Goal: Task Accomplishment & Management: Manage account settings

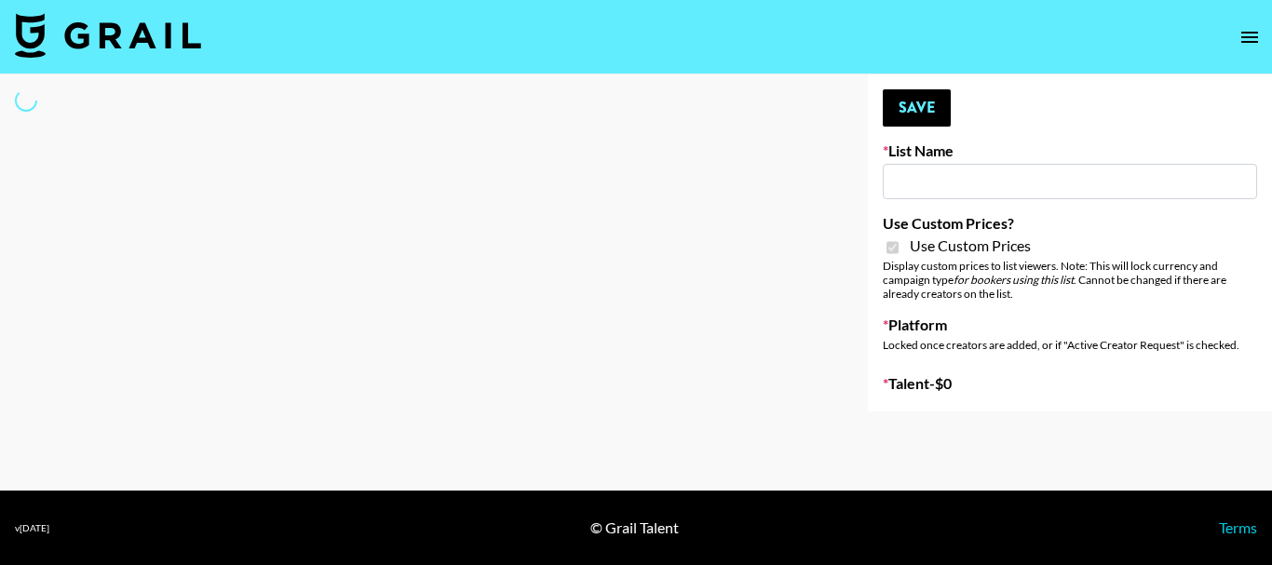
type input "FaceApp"
checkbox input "true"
select select "Brand"
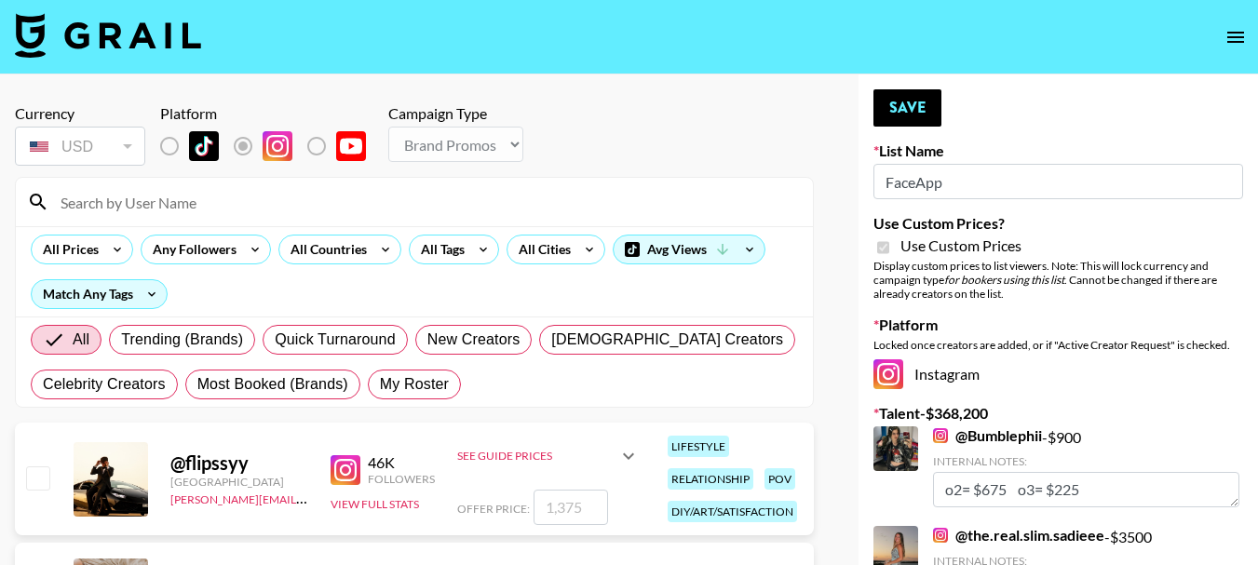
click at [241, 209] on input at bounding box center [425, 202] width 753 height 30
type input "royal"
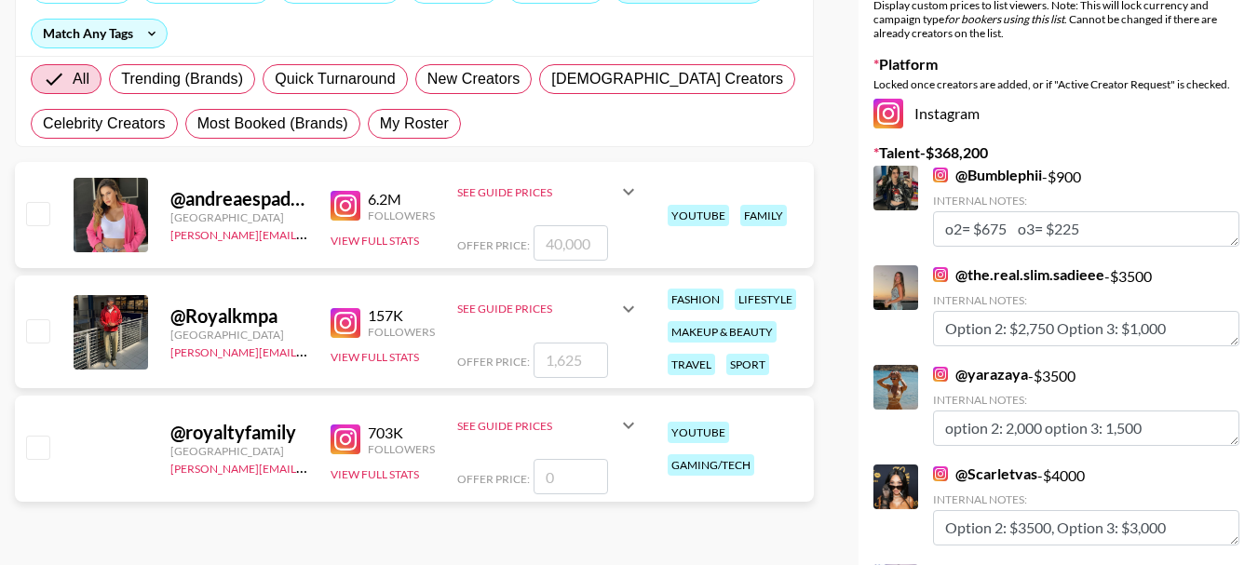
scroll to position [279, 0]
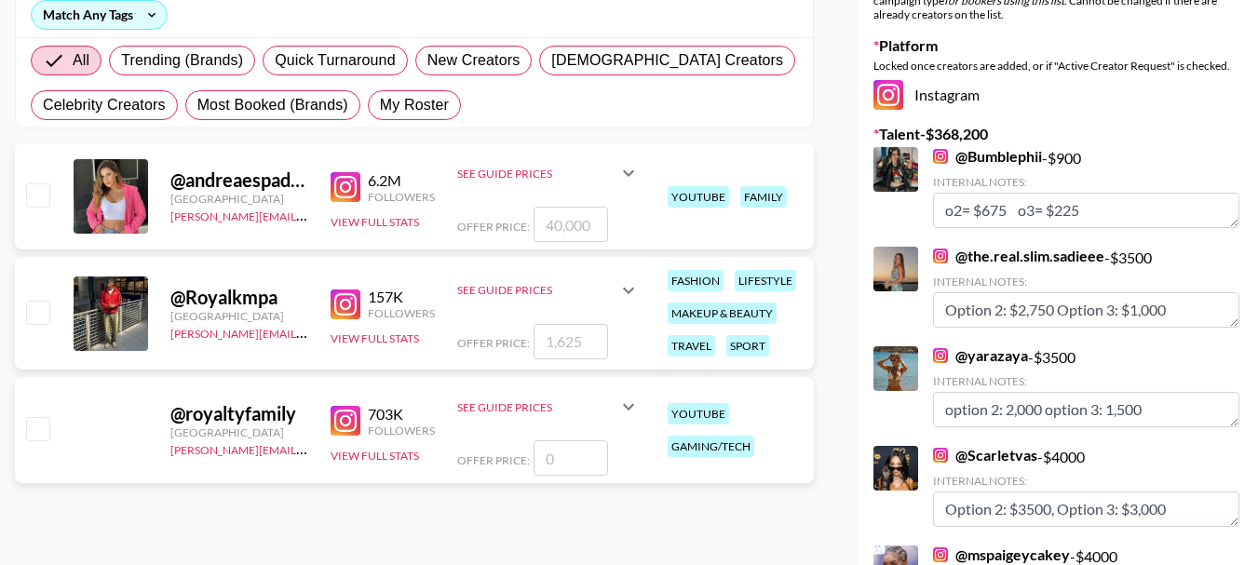
click at [40, 301] on input "checkbox" at bounding box center [37, 312] width 22 height 22
checkbox input "true"
type input "1625"
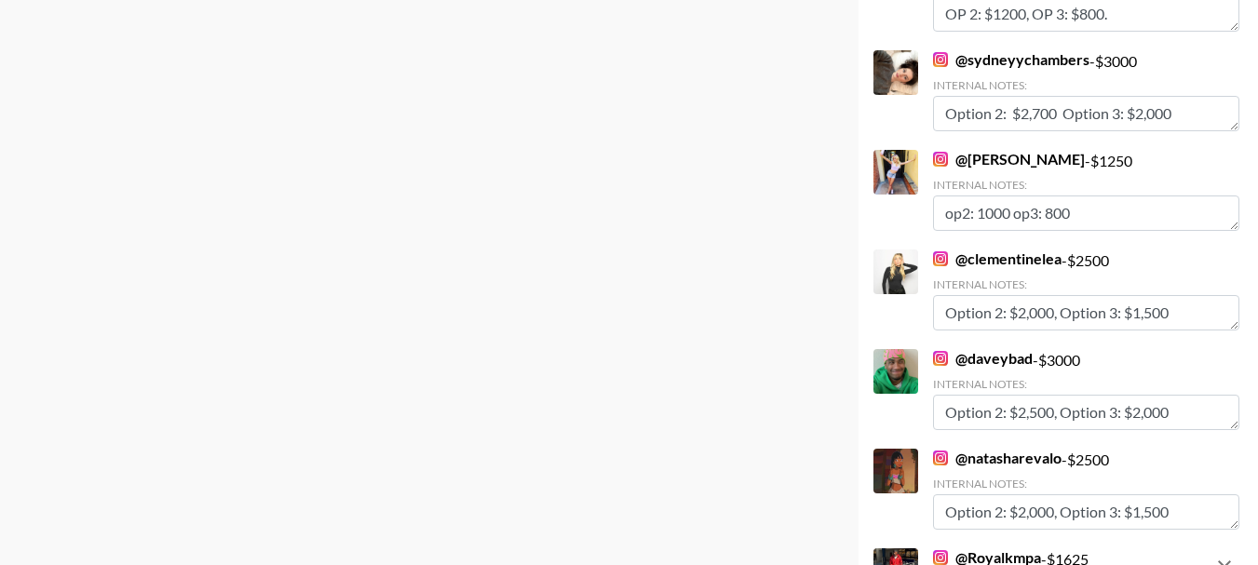
scroll to position [11213, 0]
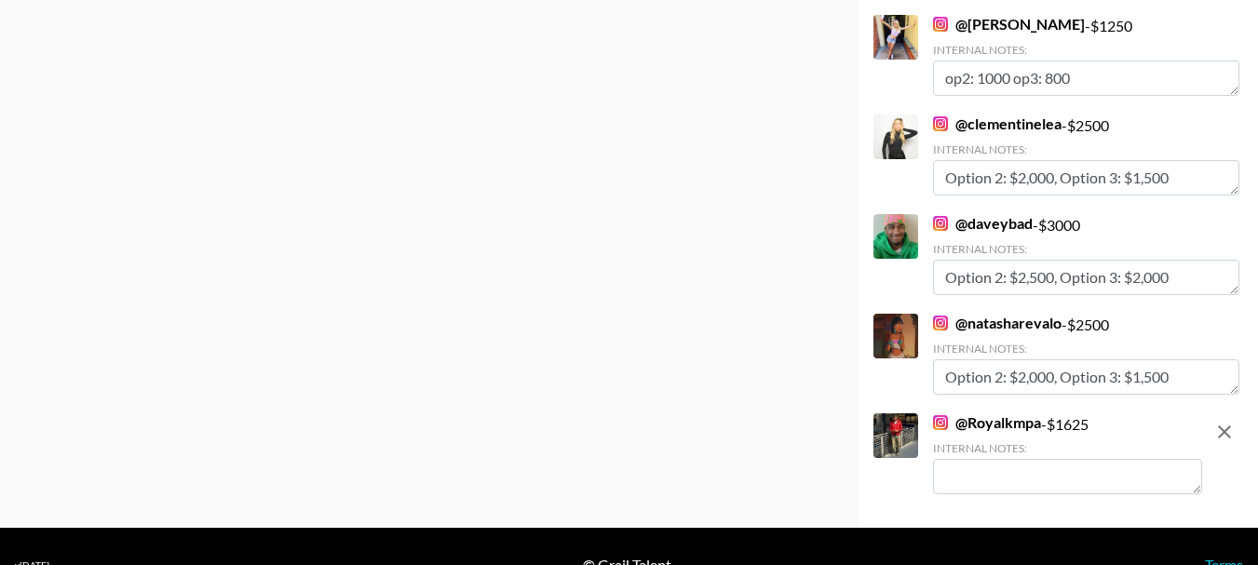
click at [1100, 459] on textarea at bounding box center [1067, 476] width 269 height 35
click at [1012, 414] on link "@ Royalkmpa" at bounding box center [987, 423] width 108 height 19
click at [987, 459] on textarea at bounding box center [1067, 476] width 269 height 35
type textarea "Option 2: $1200, Option 3: $950"
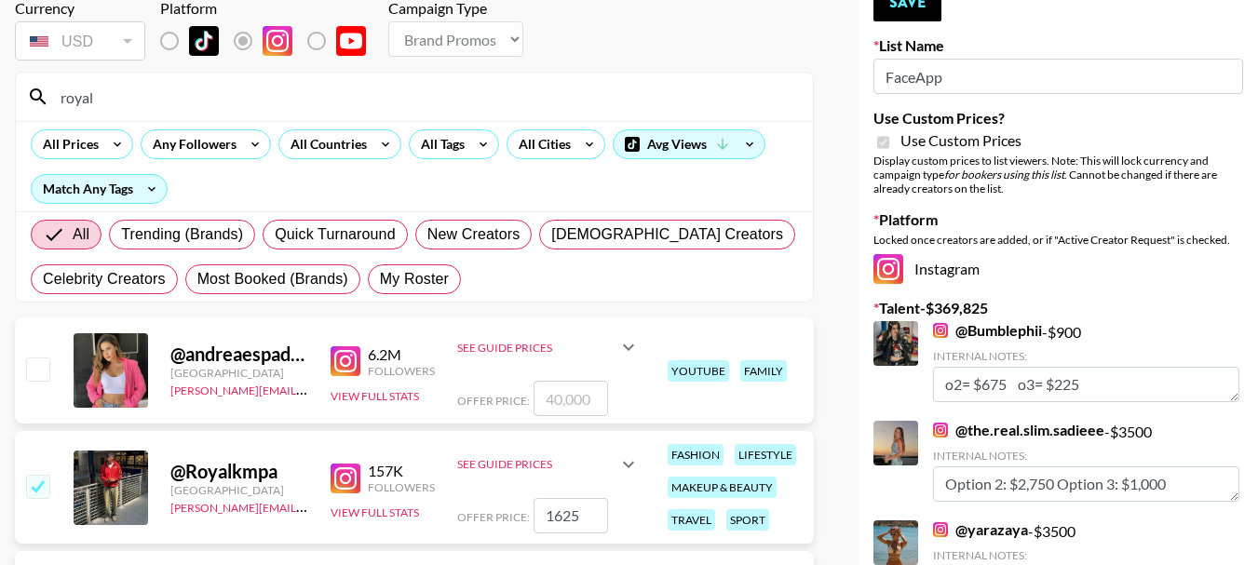
scroll to position [0, 0]
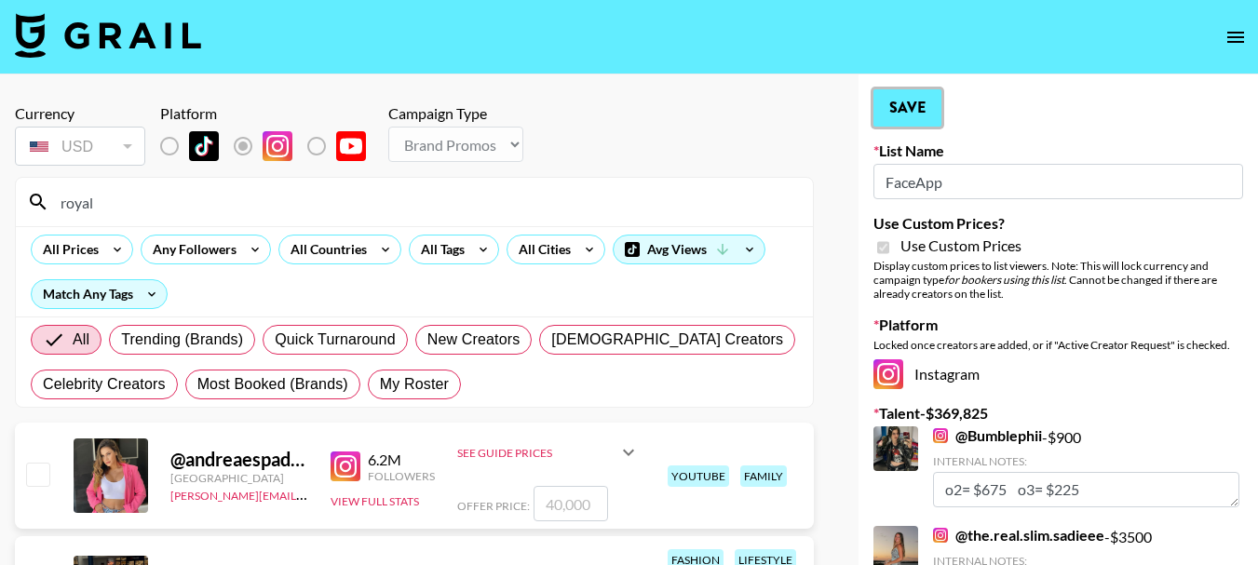
click at [914, 95] on button "Save" at bounding box center [908, 107] width 68 height 37
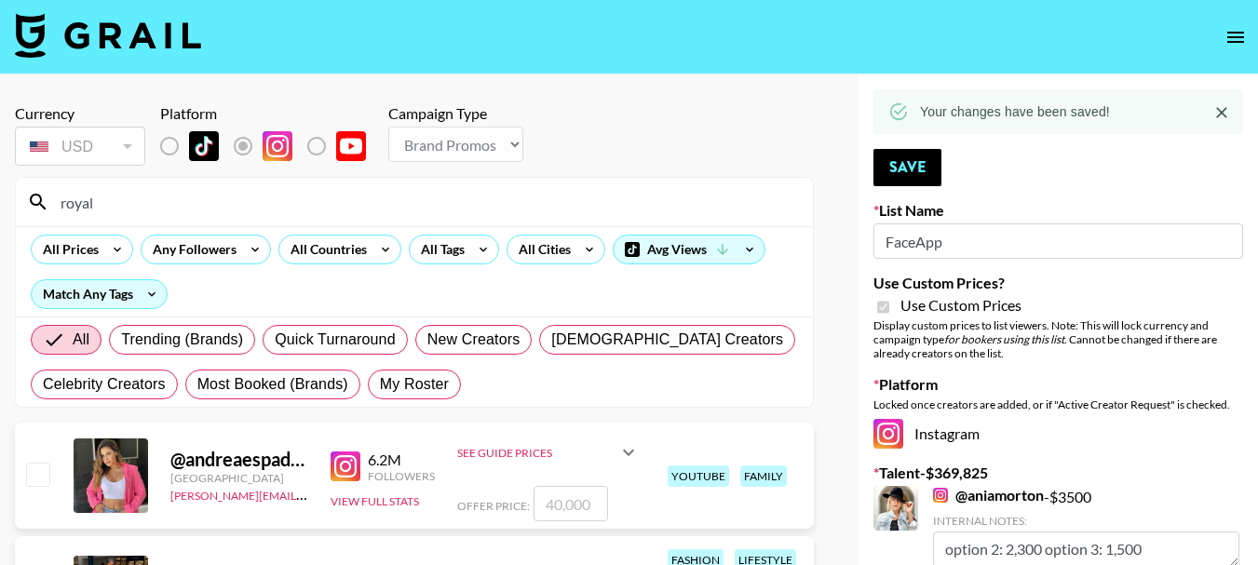
click at [204, 197] on input "royal" at bounding box center [425, 202] width 753 height 30
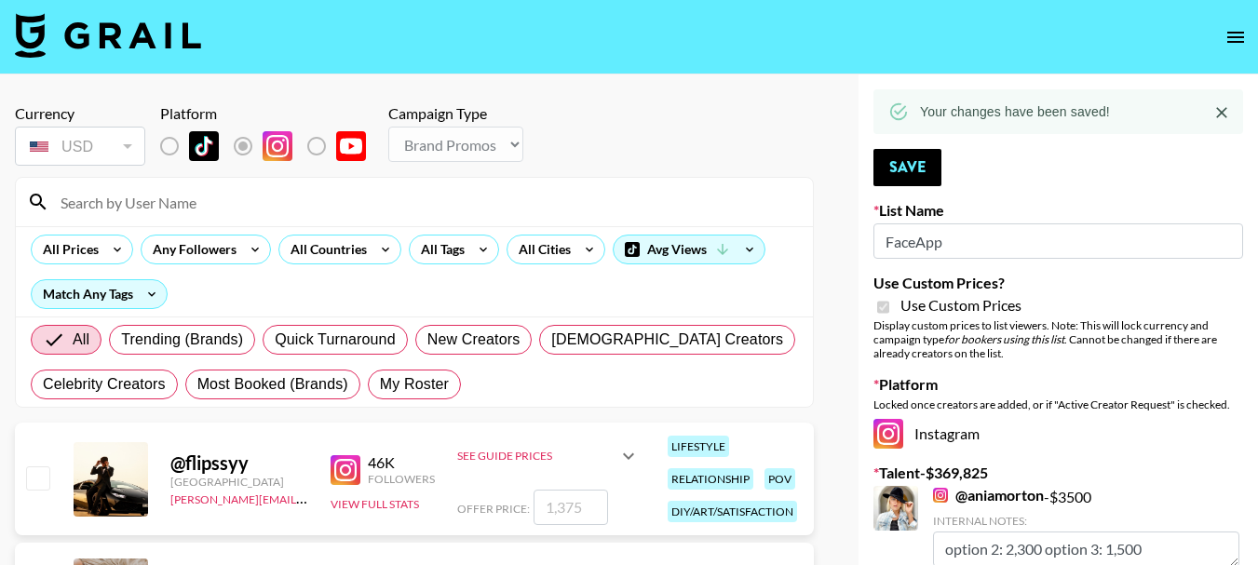
click at [204, 206] on input at bounding box center [425, 202] width 753 height 30
type input "jacob.cline"
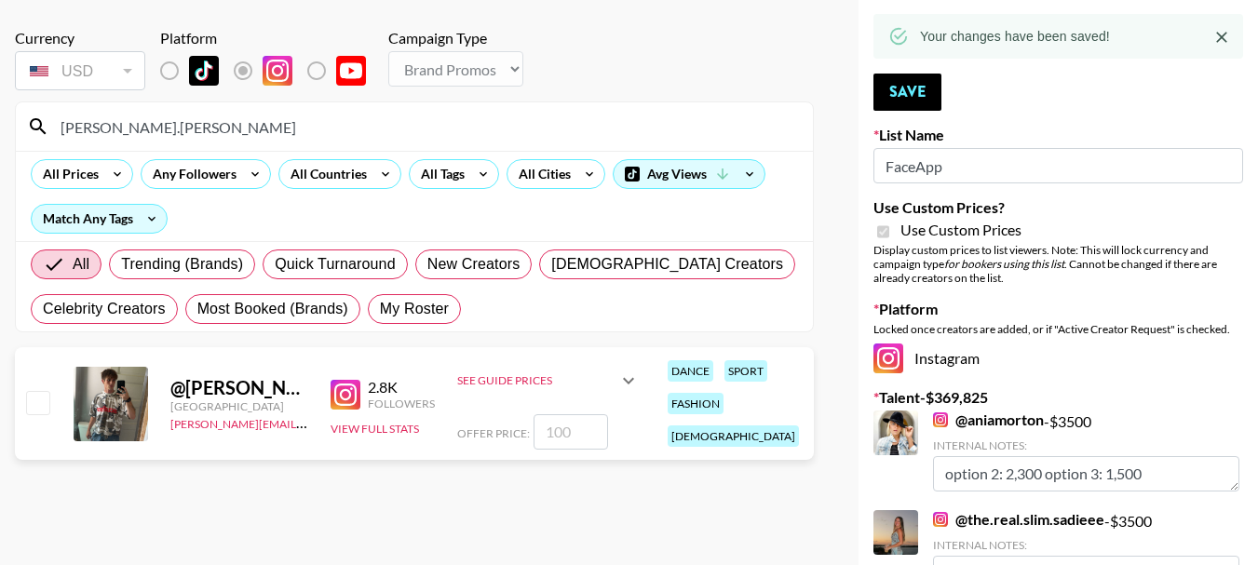
scroll to position [186, 0]
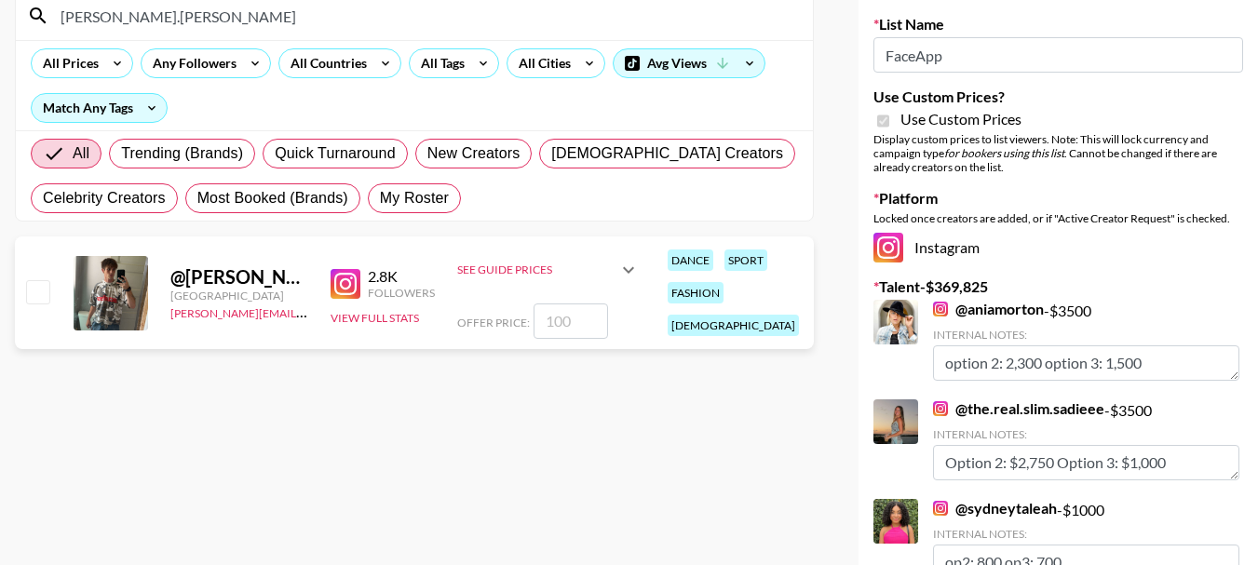
click at [579, 314] on input "number" at bounding box center [571, 321] width 75 height 35
type input "1"
checkbox input "true"
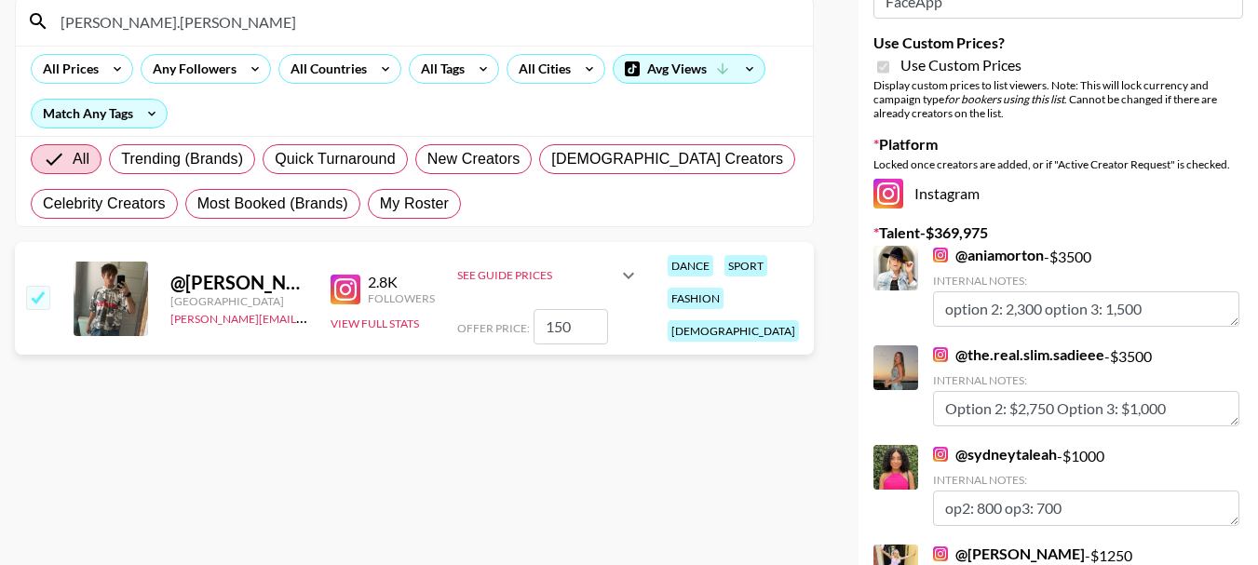
scroll to position [0, 0]
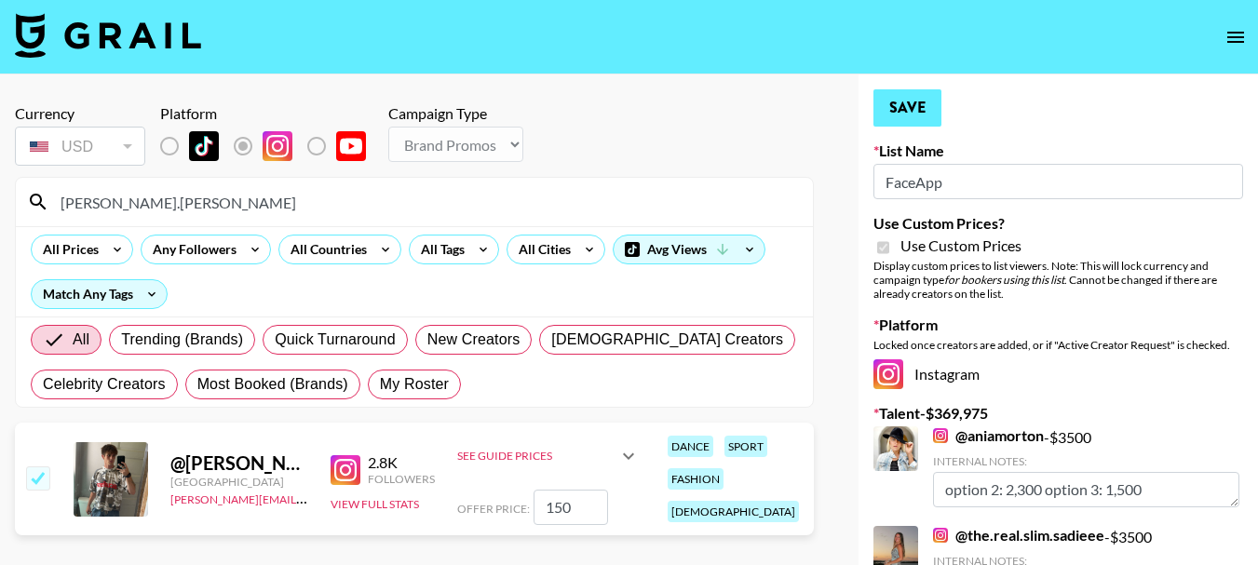
type input "150"
click at [924, 118] on button "Save" at bounding box center [908, 107] width 68 height 37
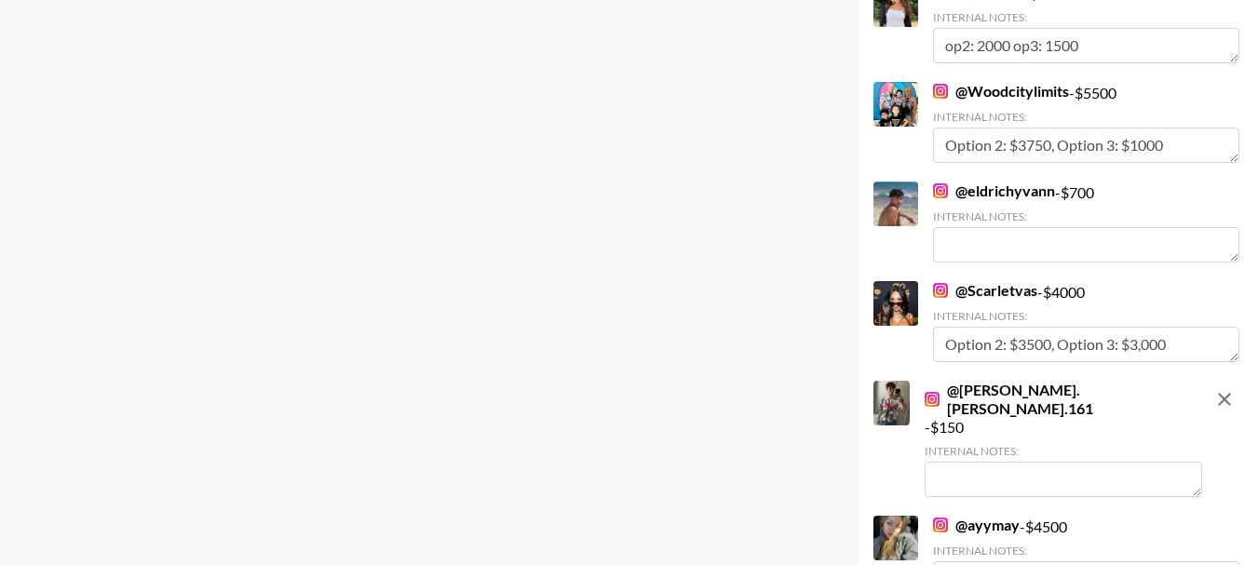
scroll to position [8516, 0]
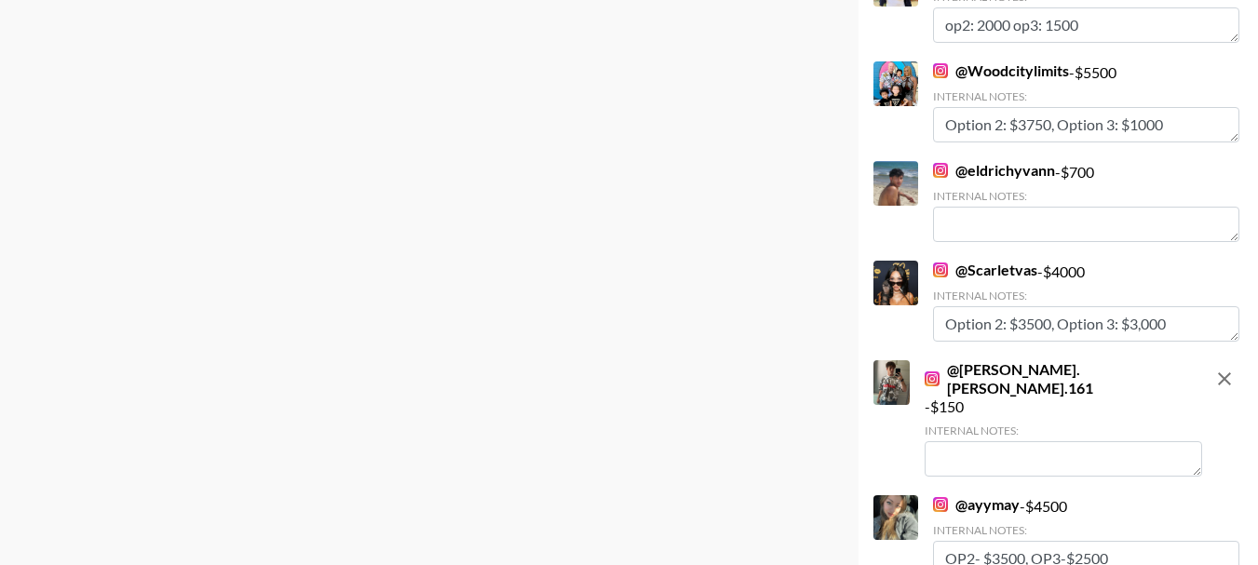
click at [1097, 442] on textarea at bounding box center [1064, 459] width 278 height 35
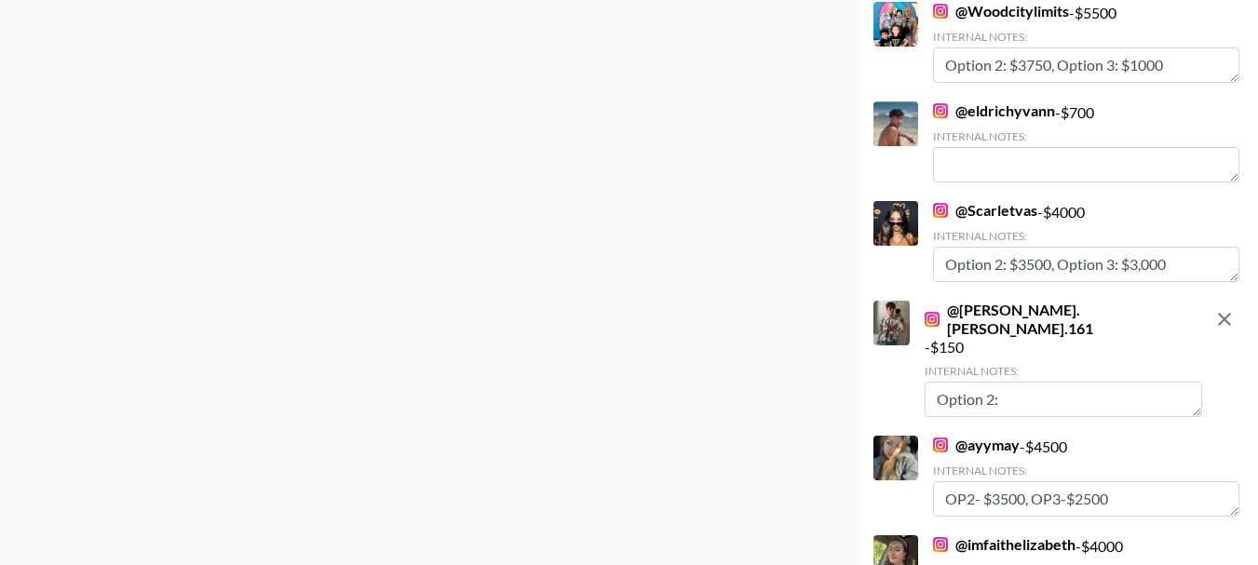
type textarea "Option 2:"
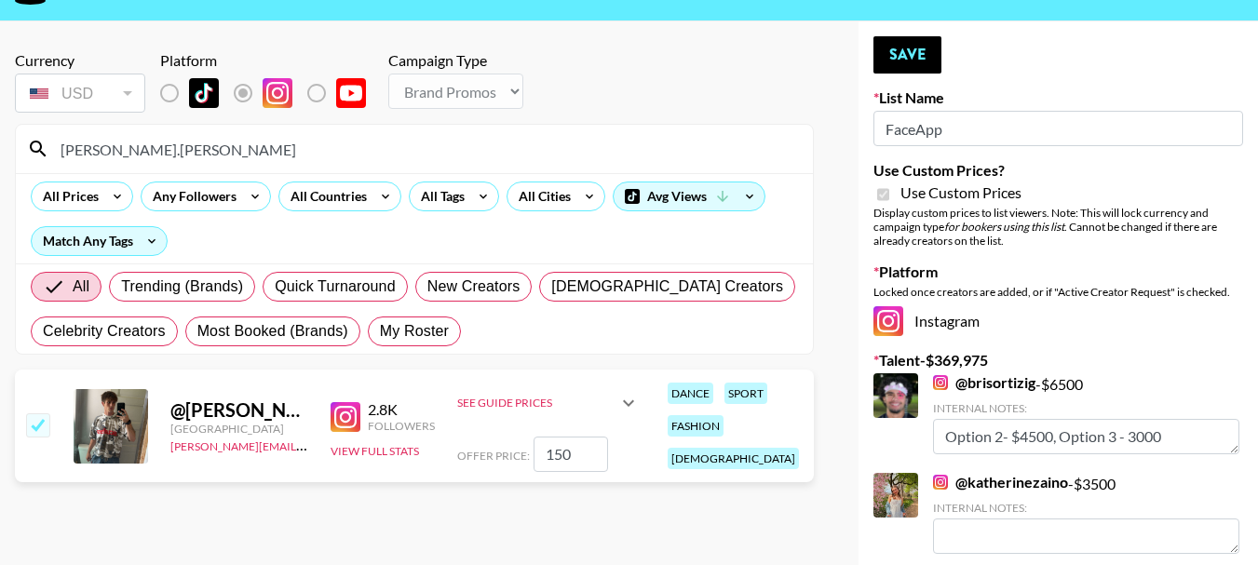
scroll to position [115, 0]
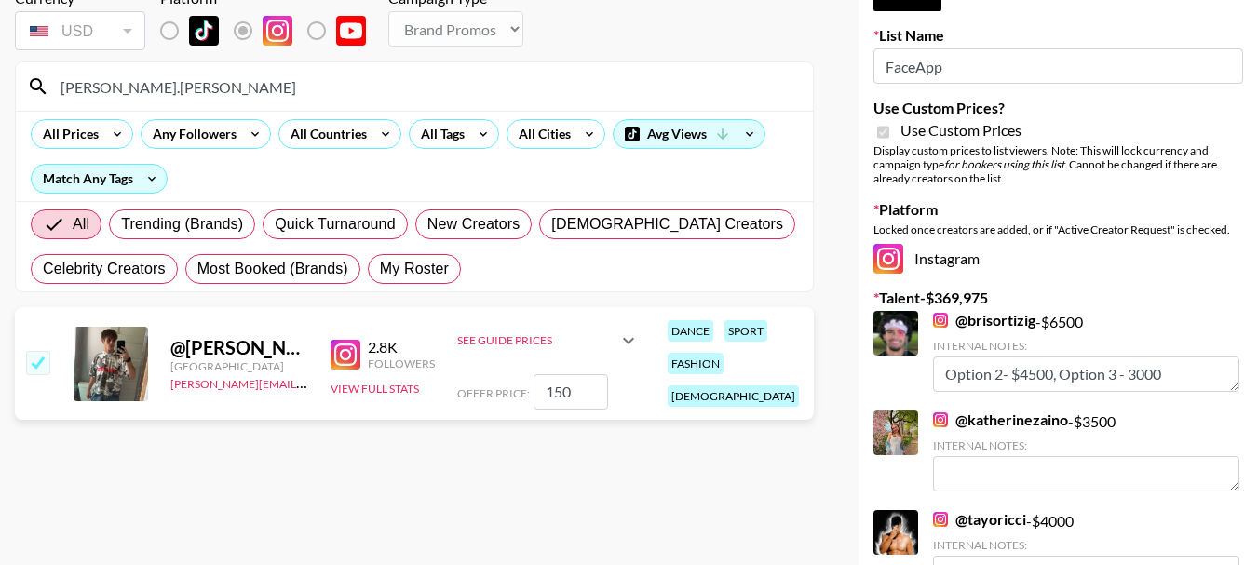
drag, startPoint x: 579, startPoint y: 393, endPoint x: 531, endPoint y: 399, distance: 48.8
click at [531, 399] on div "Offer Price: 150" at bounding box center [548, 391] width 183 height 35
type input "4"
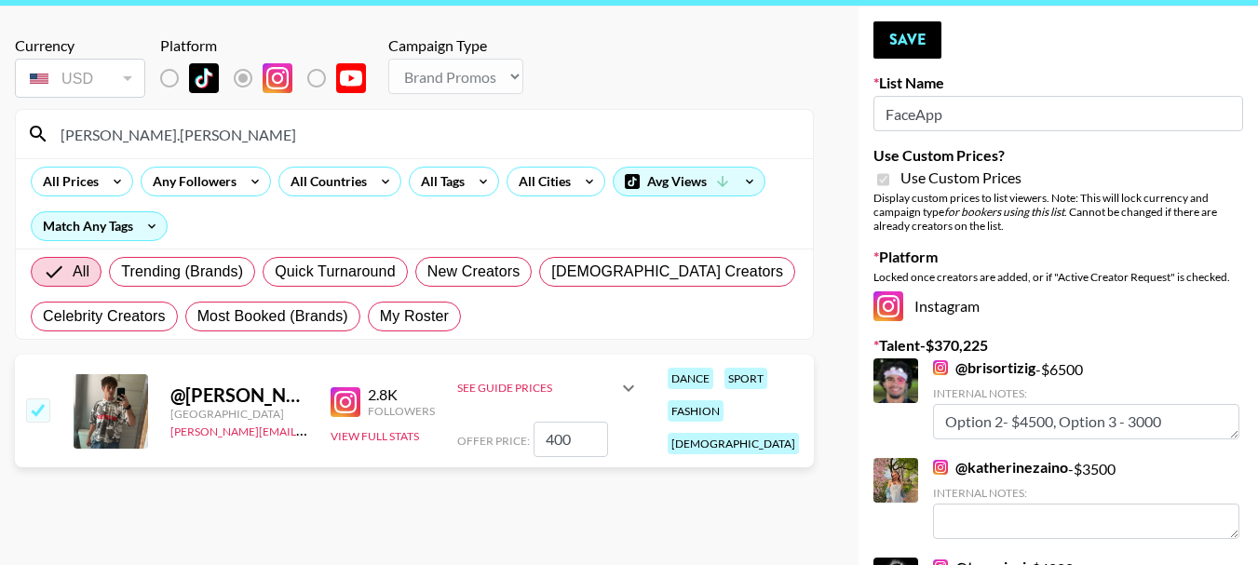
scroll to position [22, 0]
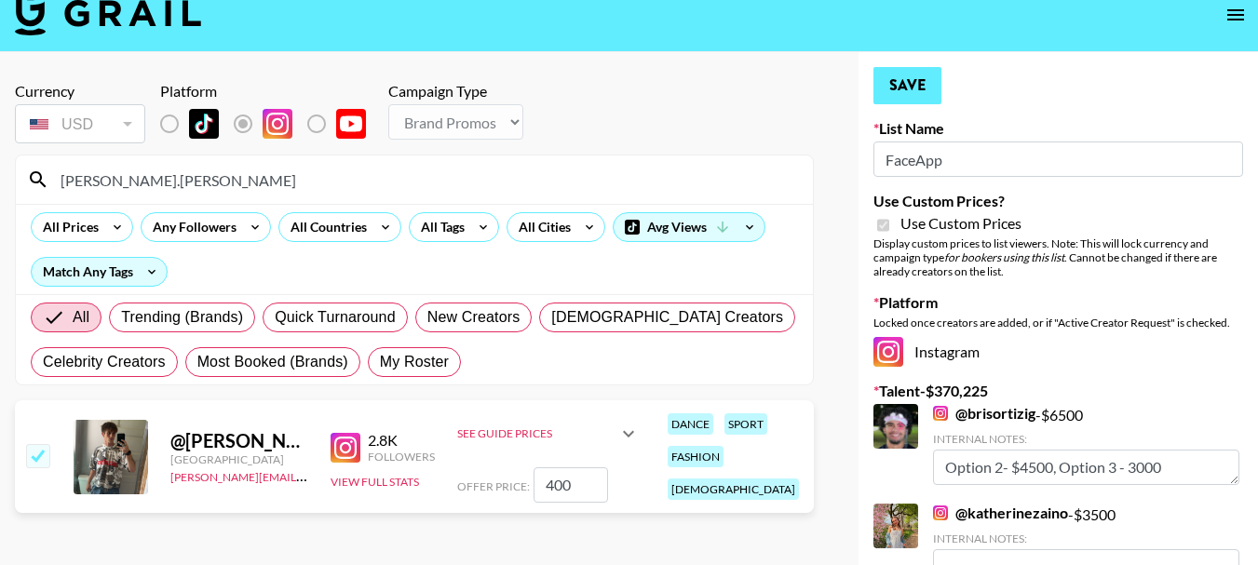
type input "400"
click at [906, 83] on button "Save" at bounding box center [908, 85] width 68 height 37
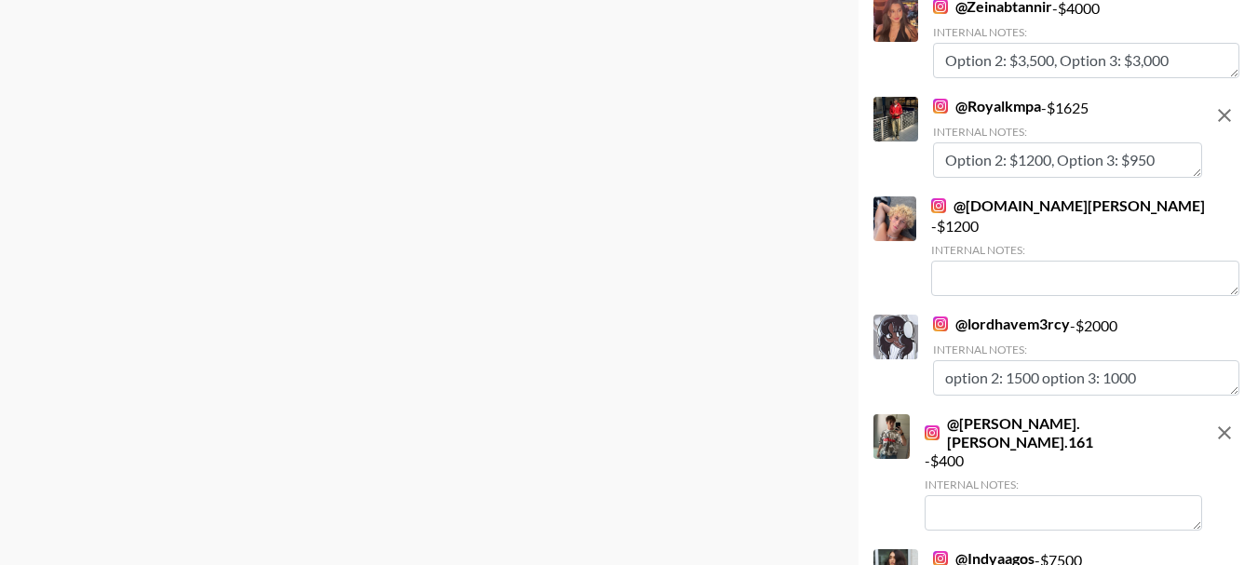
scroll to position [9220, 0]
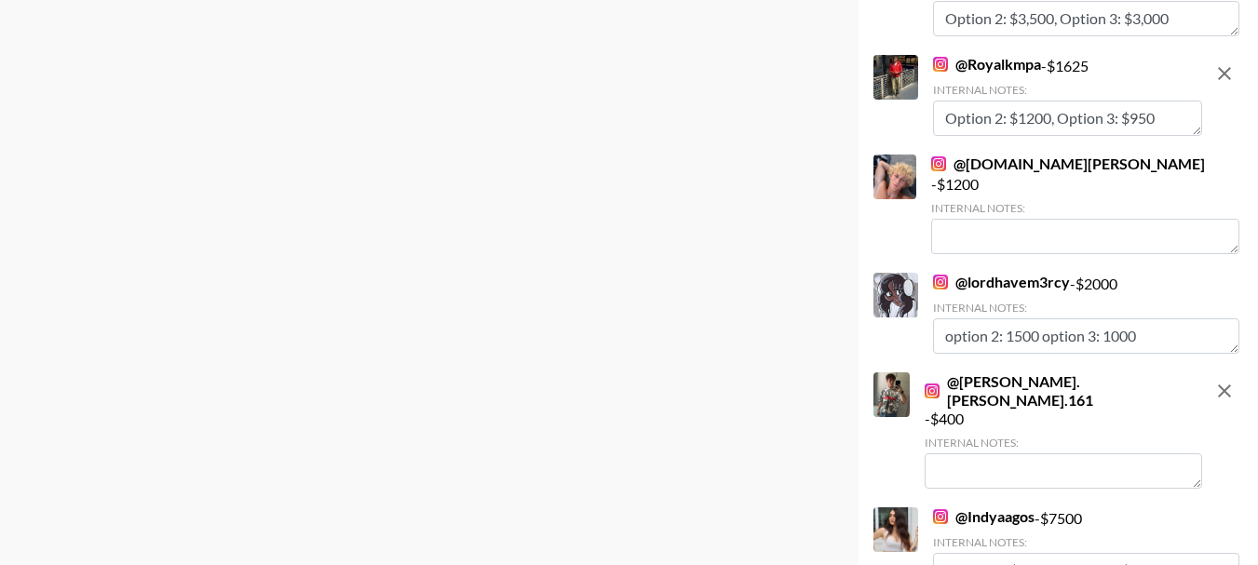
click at [1129, 454] on textarea at bounding box center [1064, 471] width 278 height 35
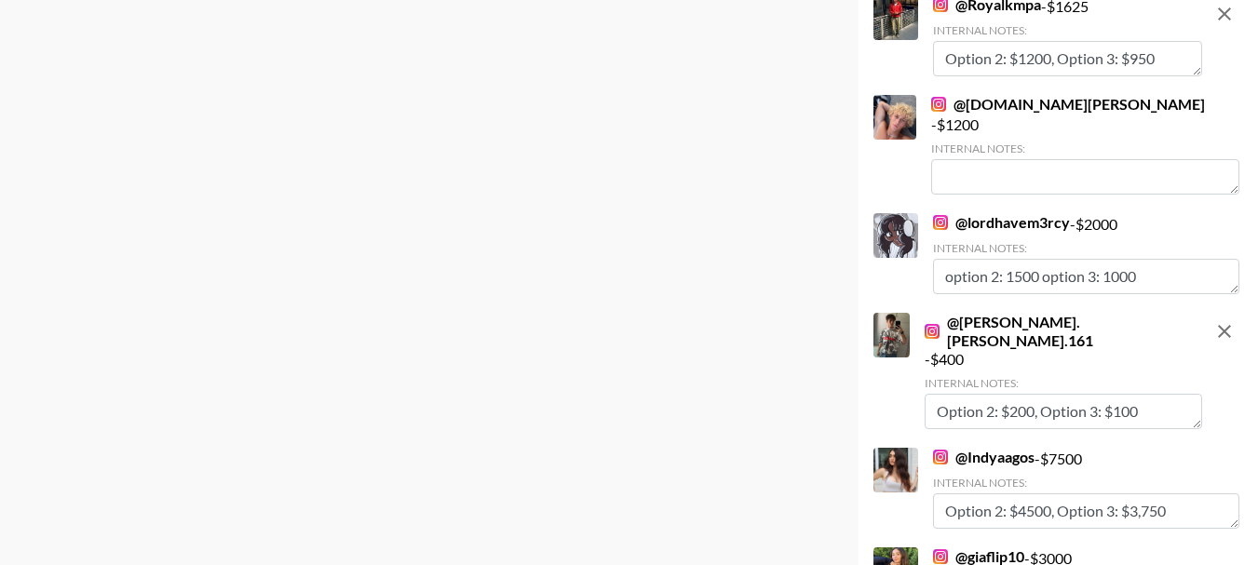
type textarea "Option 2: $200, Option 3: $100"
click at [1199, 448] on div "@ Indyaagos - $ 7500 Internal Notes: Option 2: $4500, Option 3: $3,750" at bounding box center [1086, 488] width 306 height 81
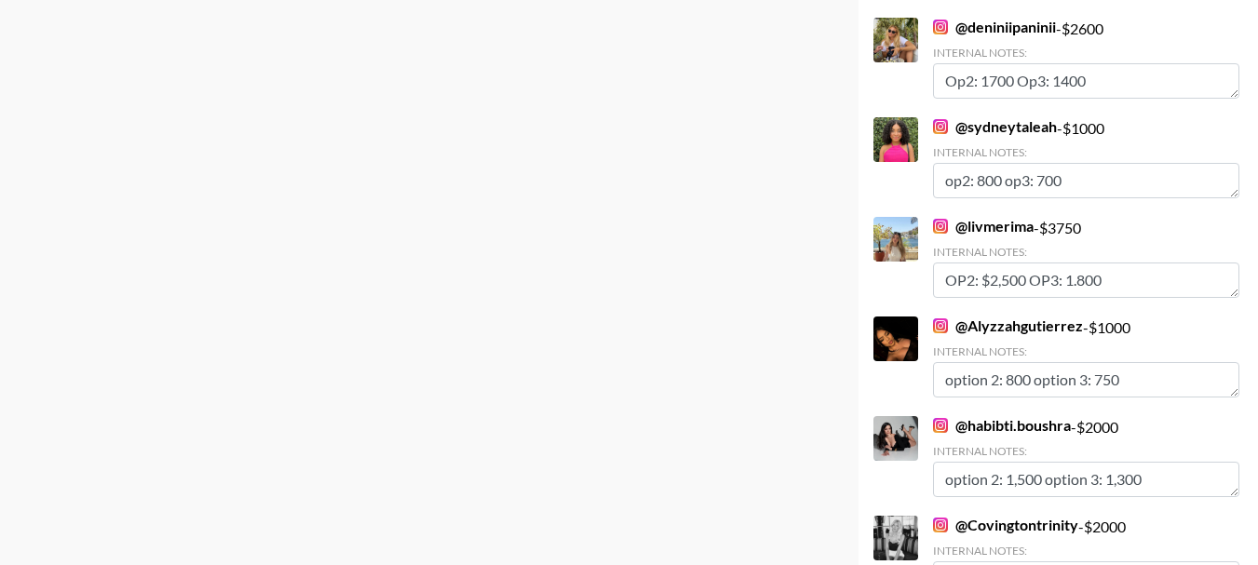
scroll to position [0, 0]
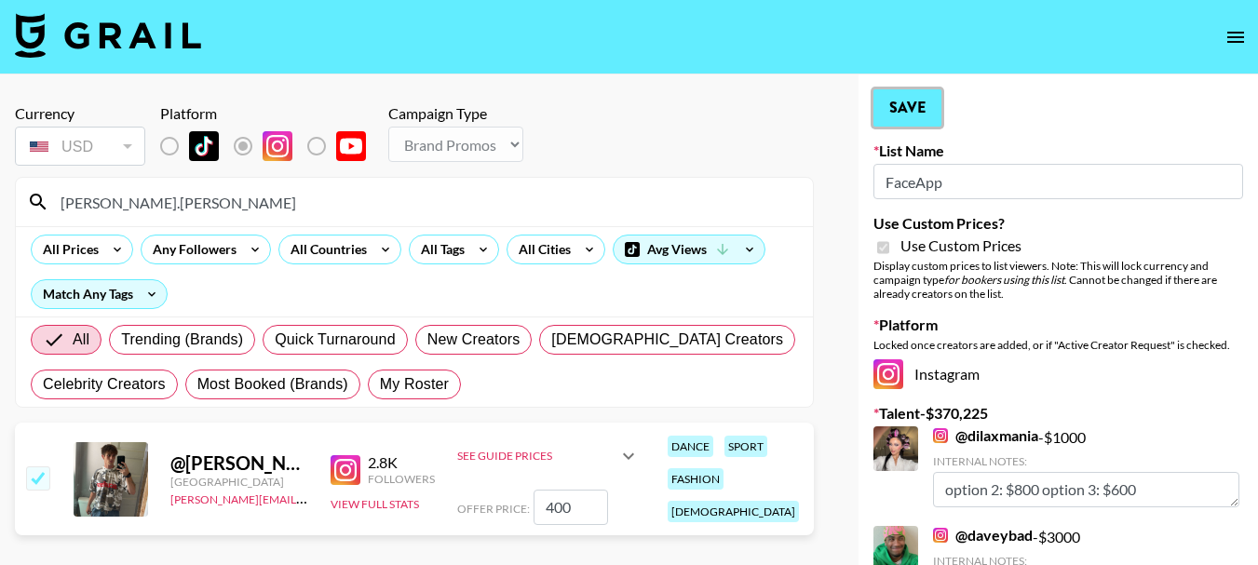
click at [905, 104] on button "Save" at bounding box center [908, 107] width 68 height 37
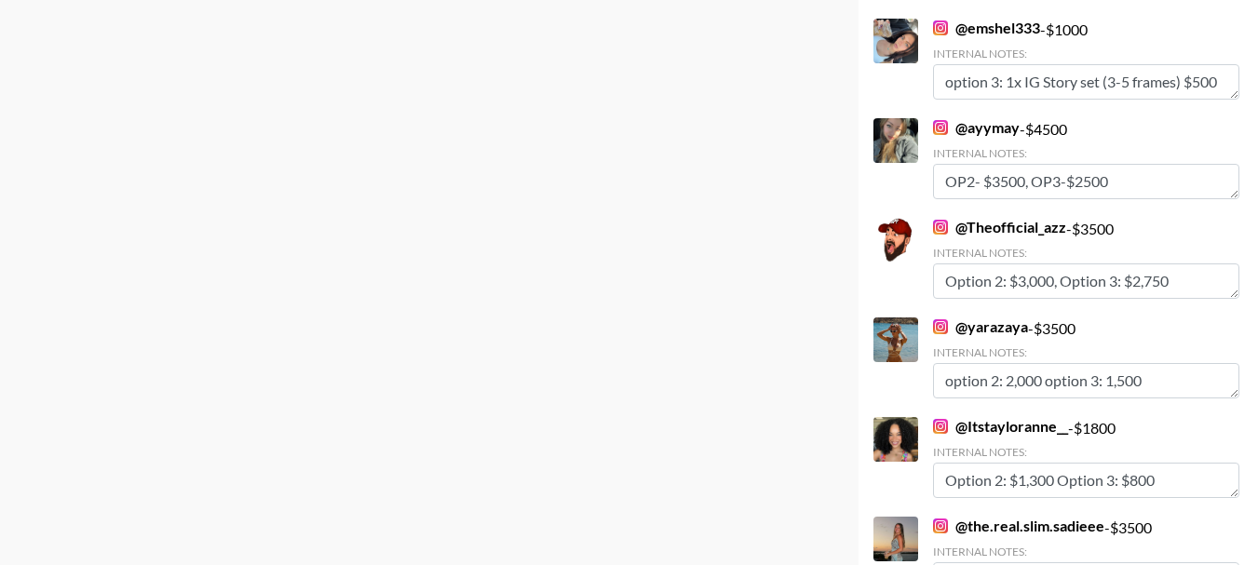
scroll to position [11372, 0]
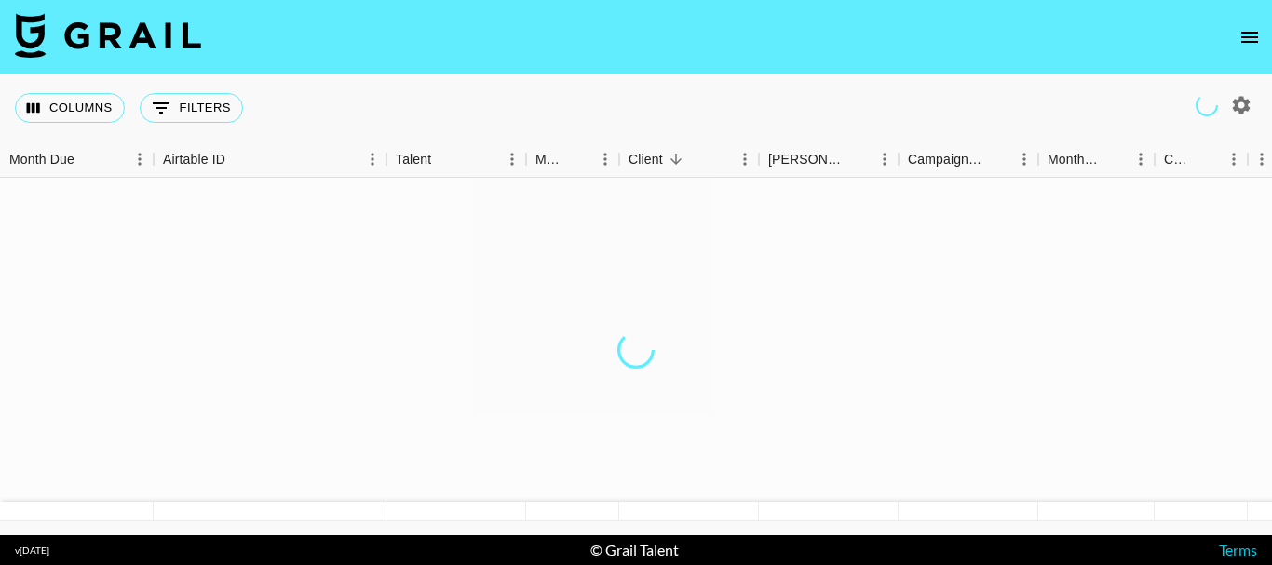
click at [1230, 109] on icon "button" at bounding box center [1241, 105] width 22 height 22
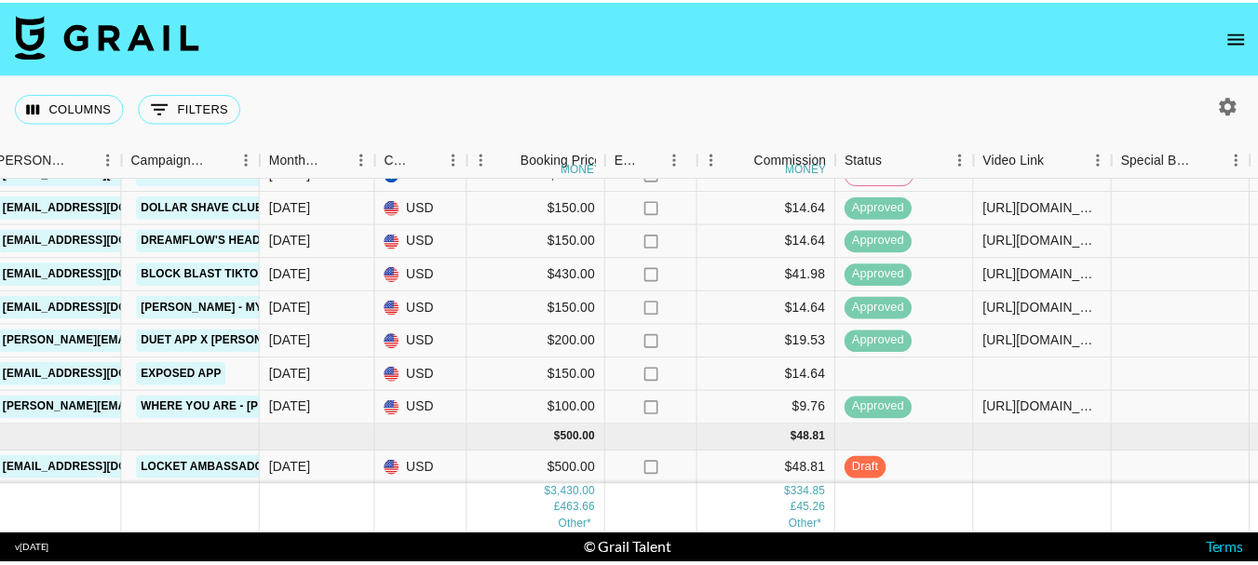
scroll to position [195, 776]
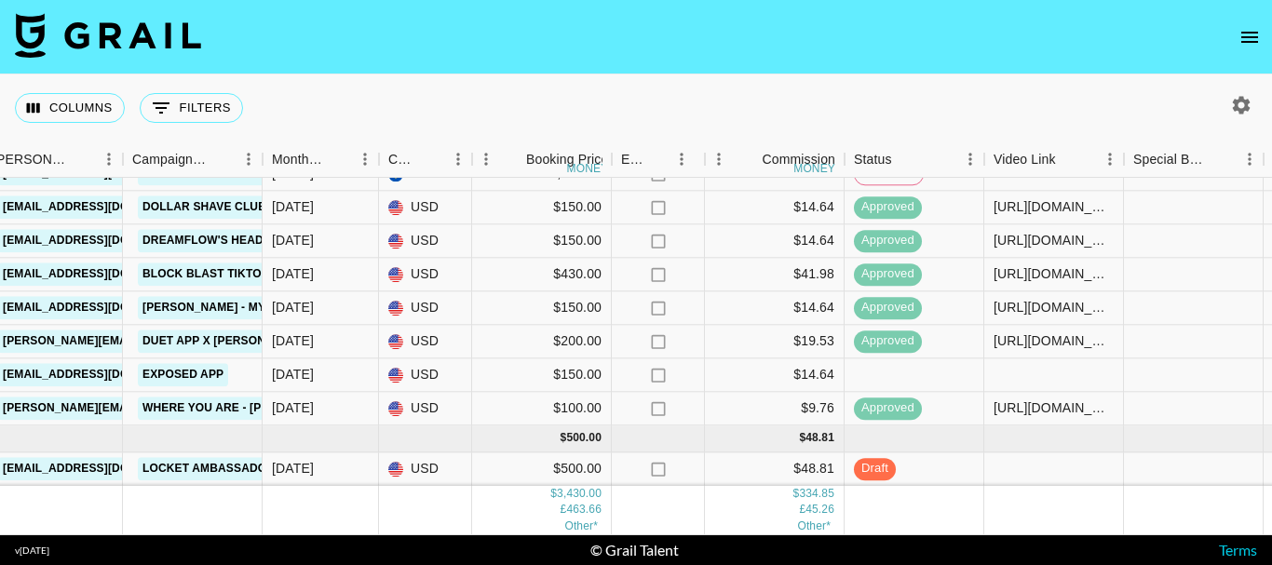
click at [1243, 42] on icon "open drawer" at bounding box center [1250, 37] width 17 height 11
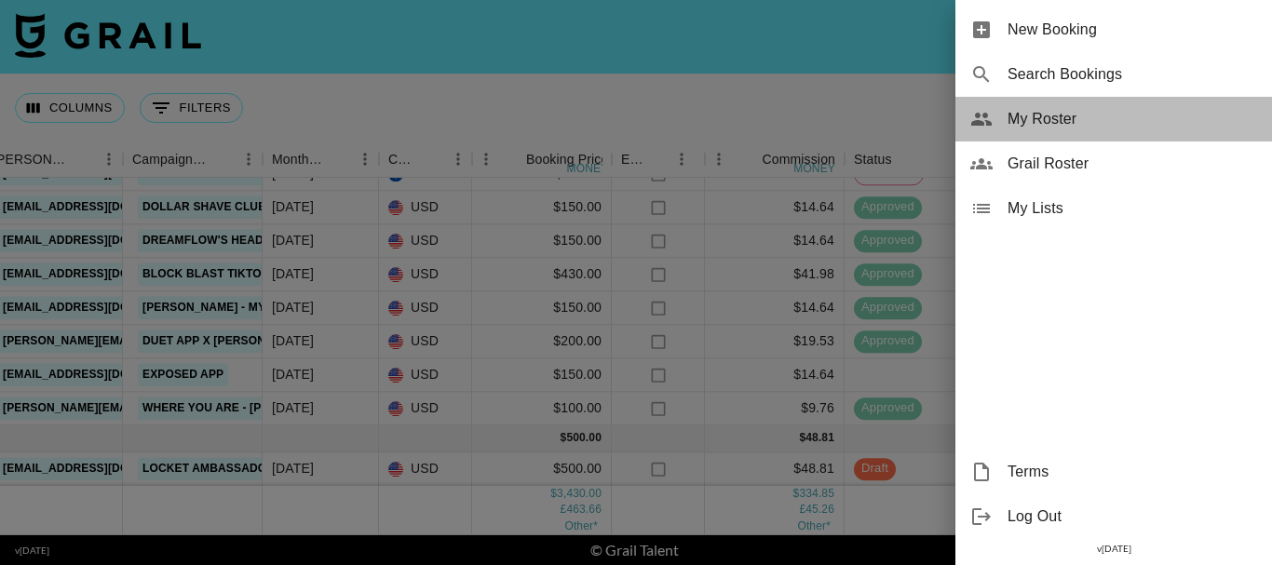
click at [1088, 135] on div "My Roster" at bounding box center [1114, 119] width 317 height 45
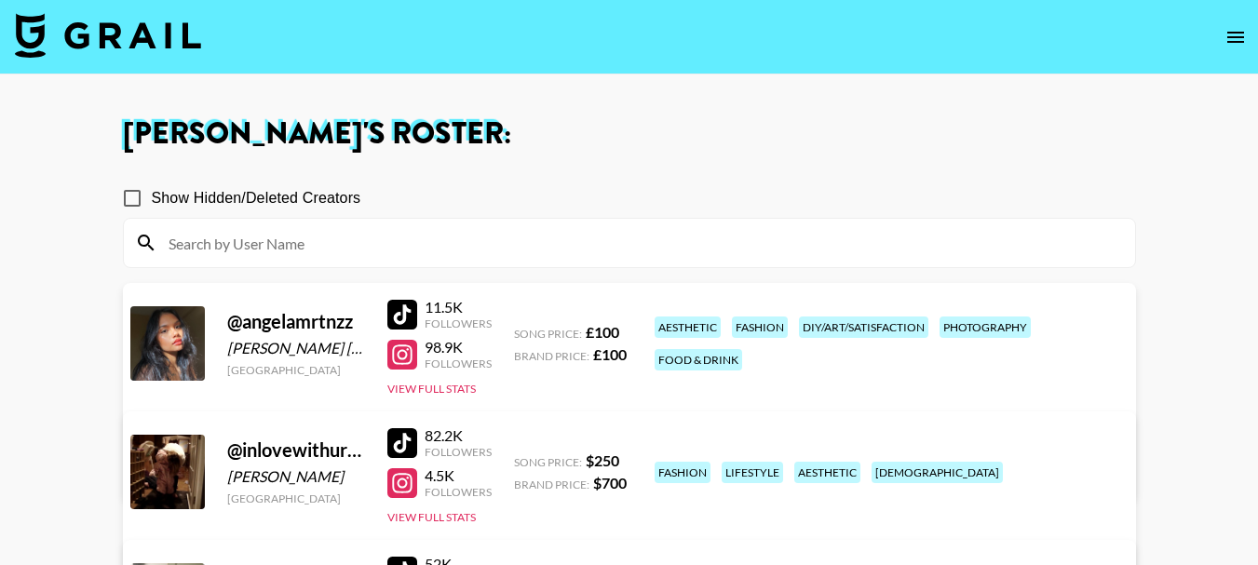
scroll to position [737, 0]
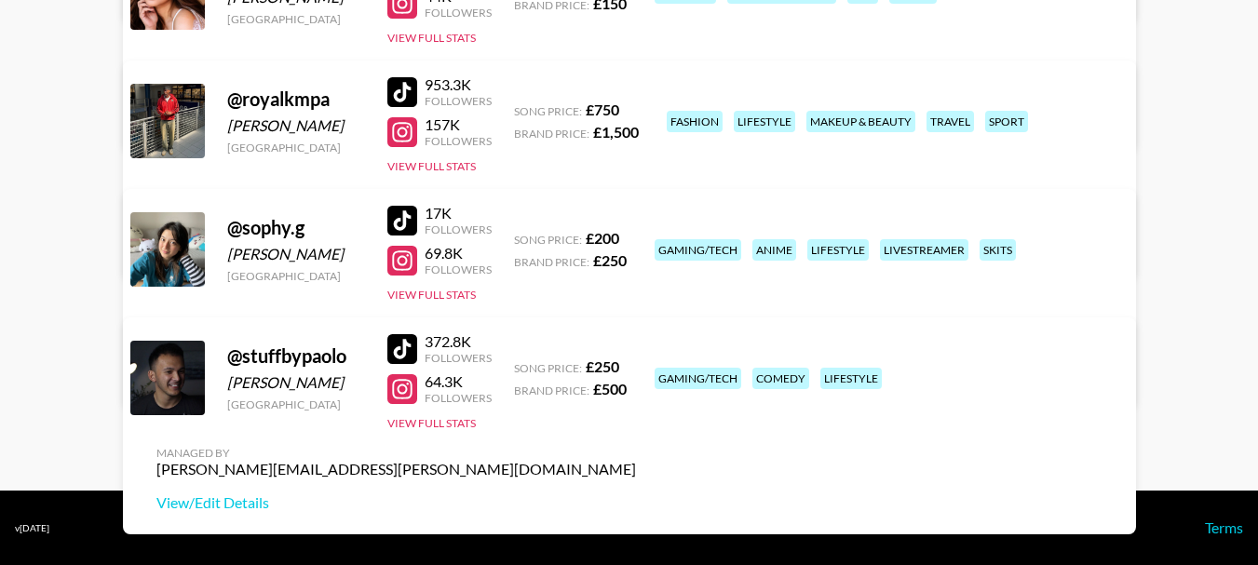
click at [636, 365] on link "View/Edit Details" at bounding box center [396, 374] width 480 height 19
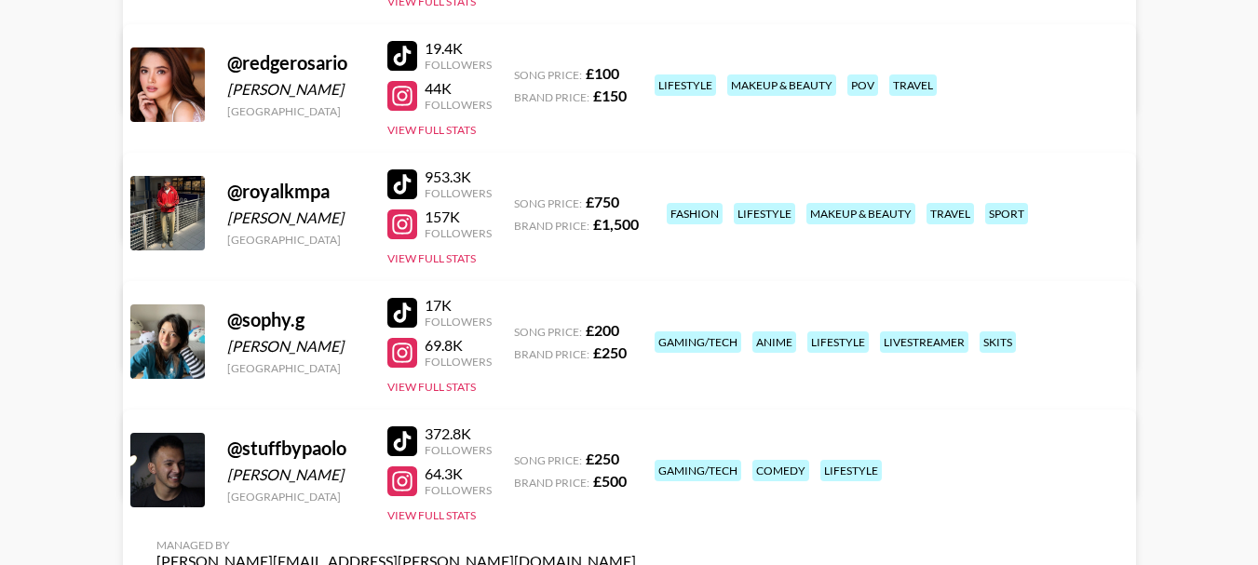
scroll to position [644, 0]
click at [636, 330] on link "View/Edit Details" at bounding box center [396, 339] width 480 height 19
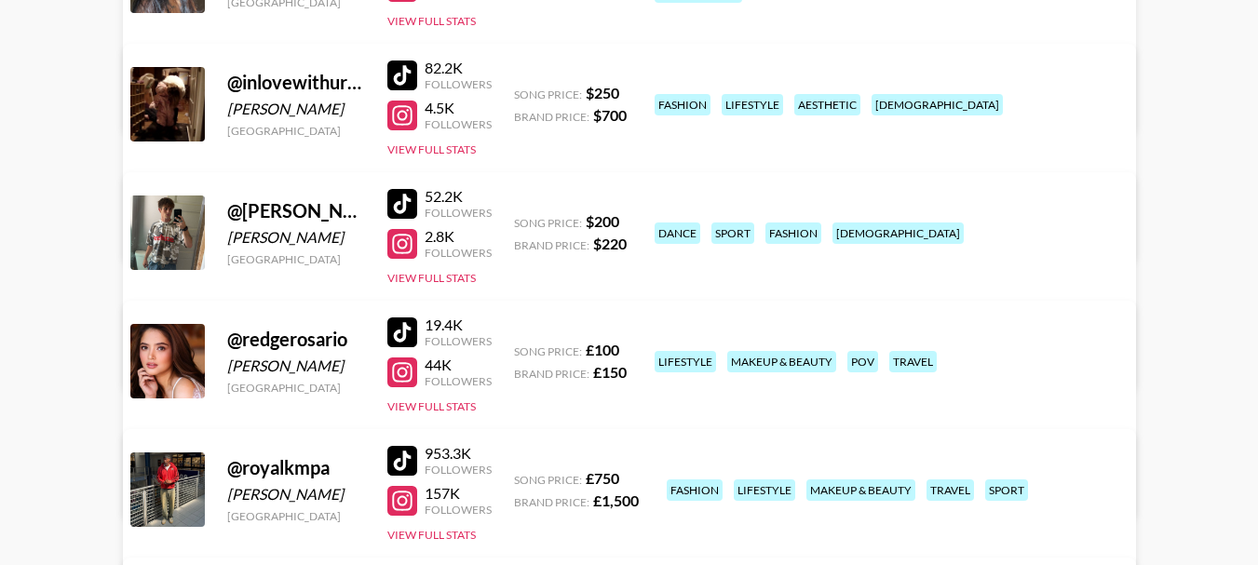
scroll to position [271, 0]
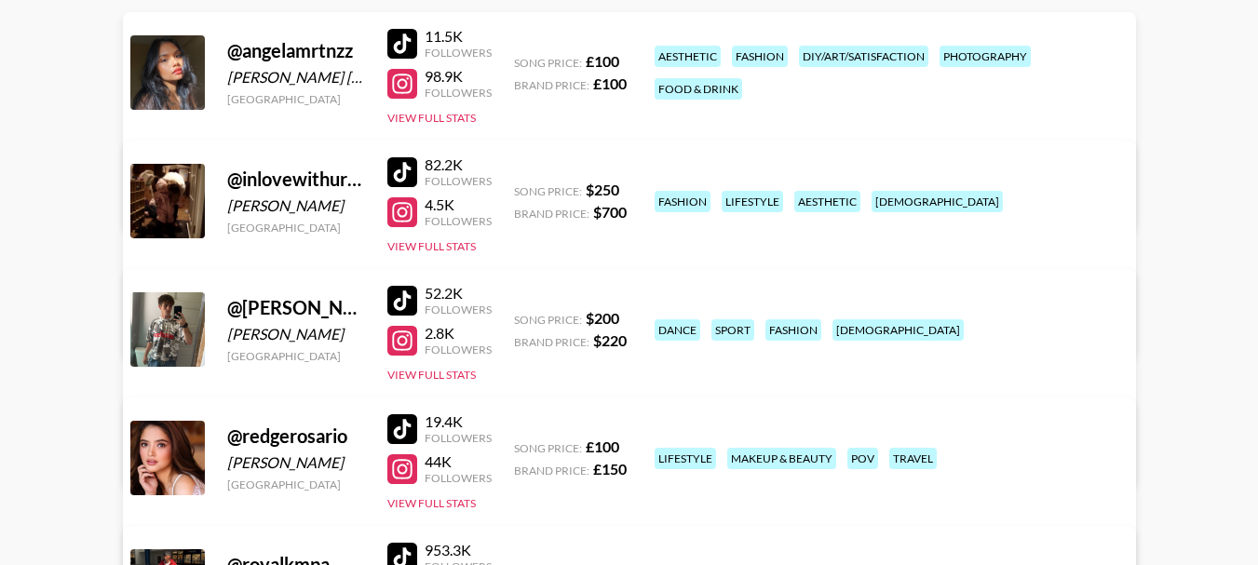
click at [636, 445] on link "View/Edit Details" at bounding box center [396, 454] width 480 height 19
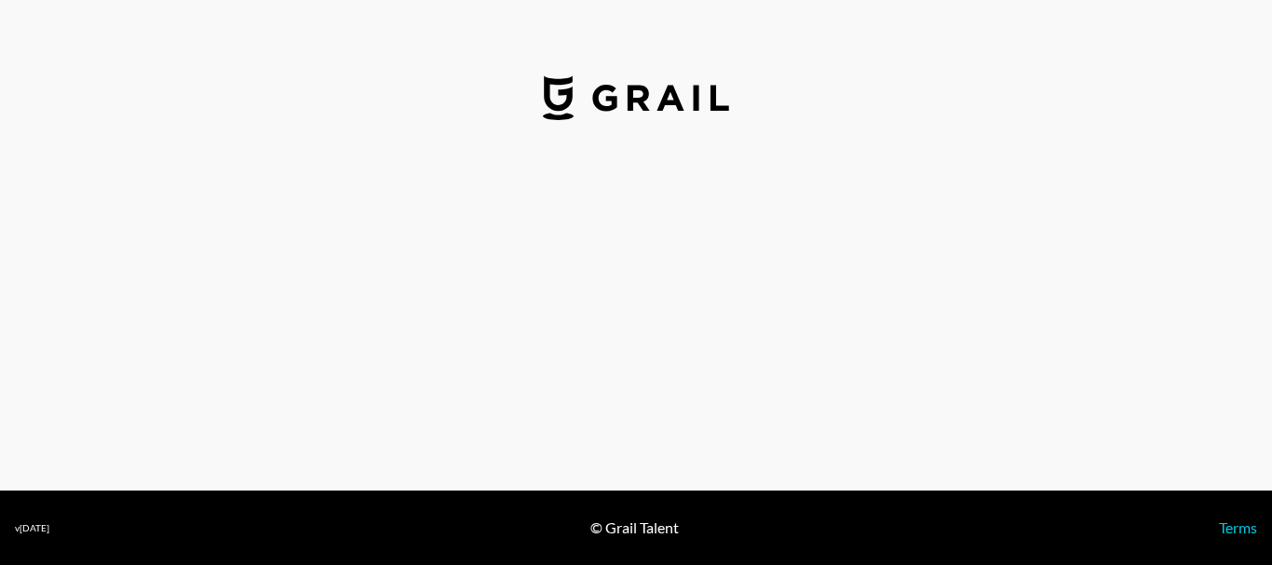
select select "GBP"
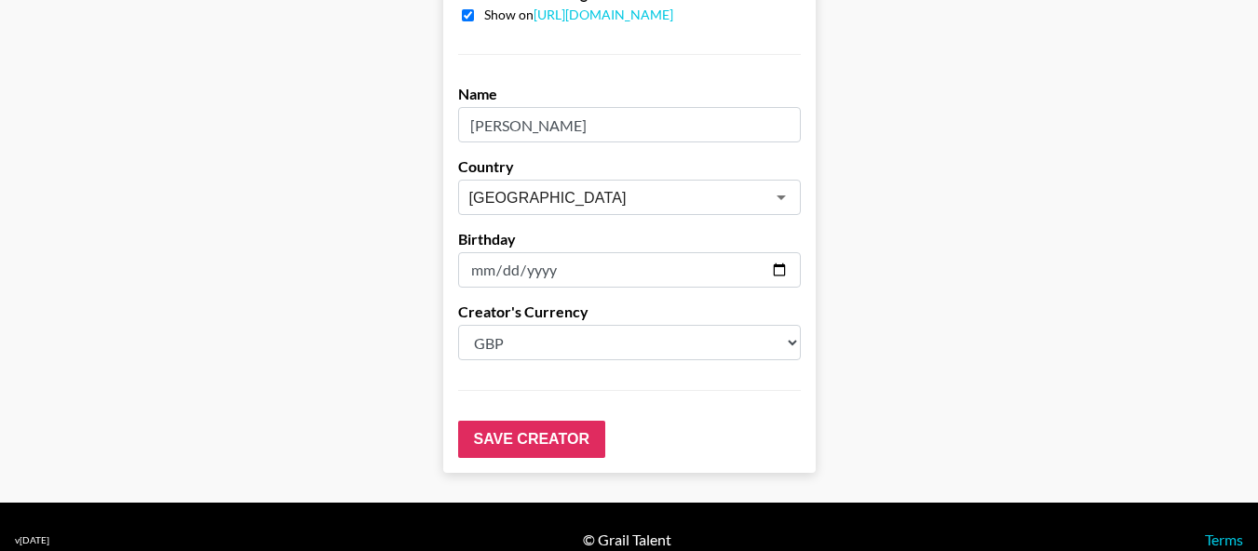
scroll to position [1696, 0]
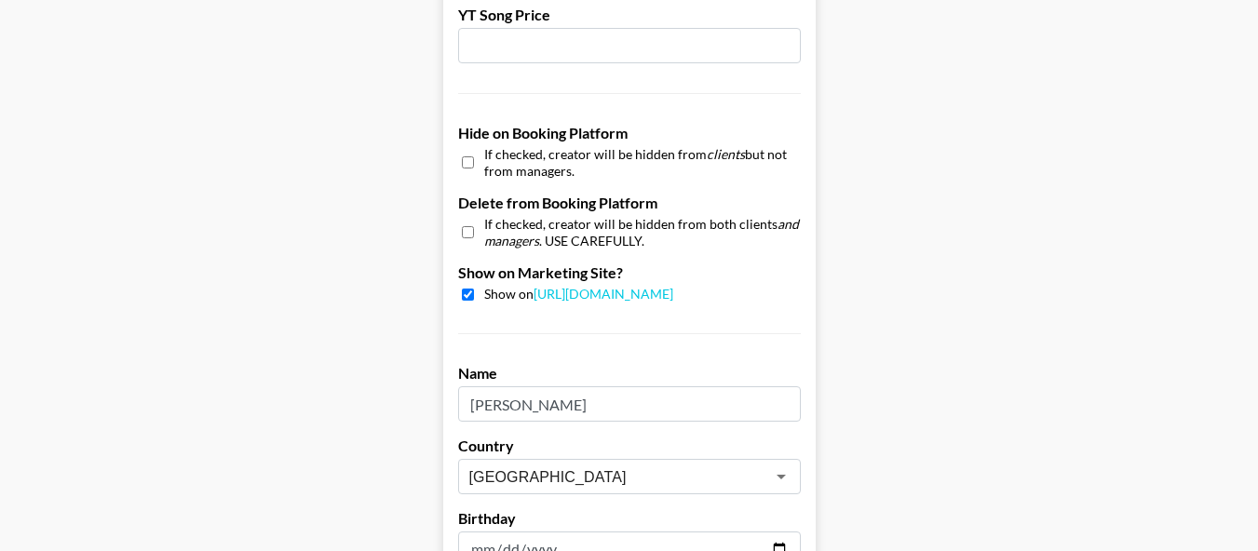
click at [471, 289] on input "checkbox" at bounding box center [468, 295] width 12 height 12
checkbox input "false"
click at [472, 149] on input "checkbox" at bounding box center [468, 162] width 12 height 27
checkbox input "true"
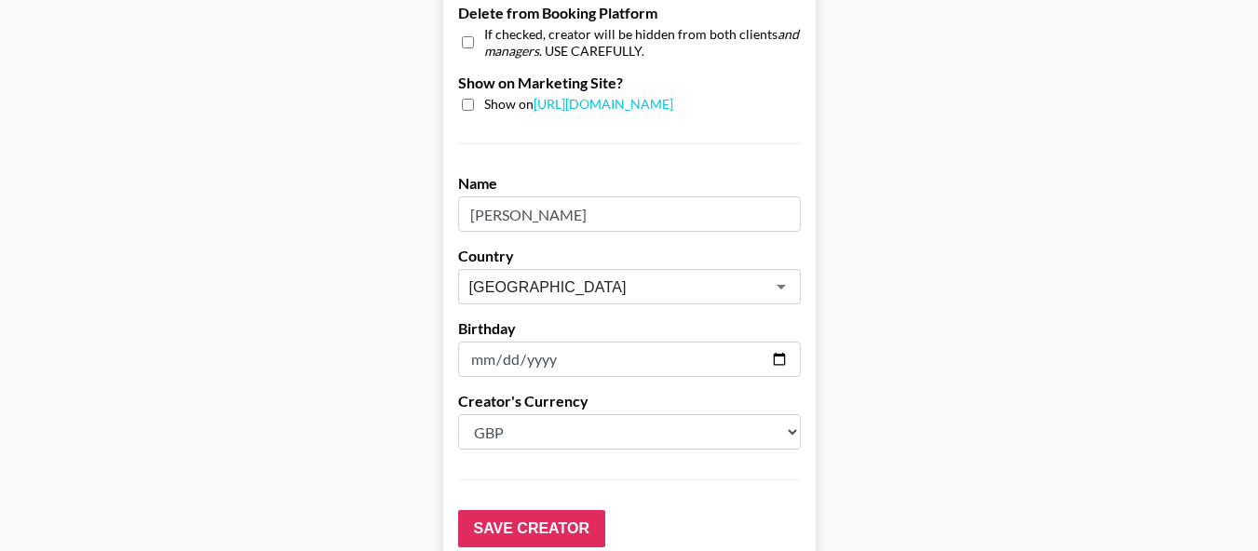
scroll to position [1976, 0]
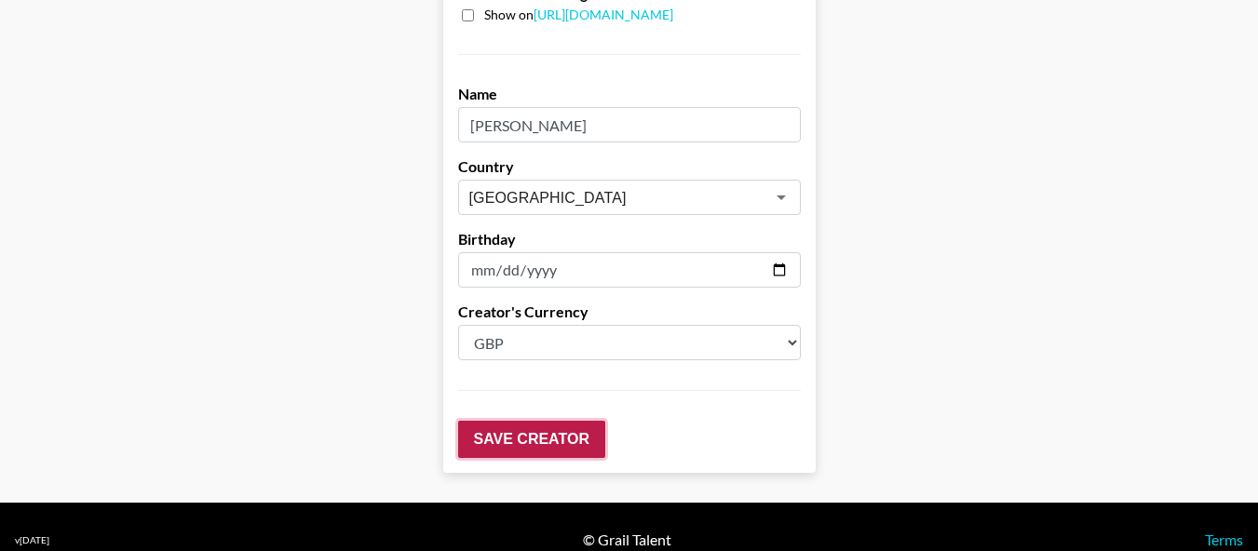
click at [533, 421] on input "Save Creator" at bounding box center [531, 439] width 147 height 37
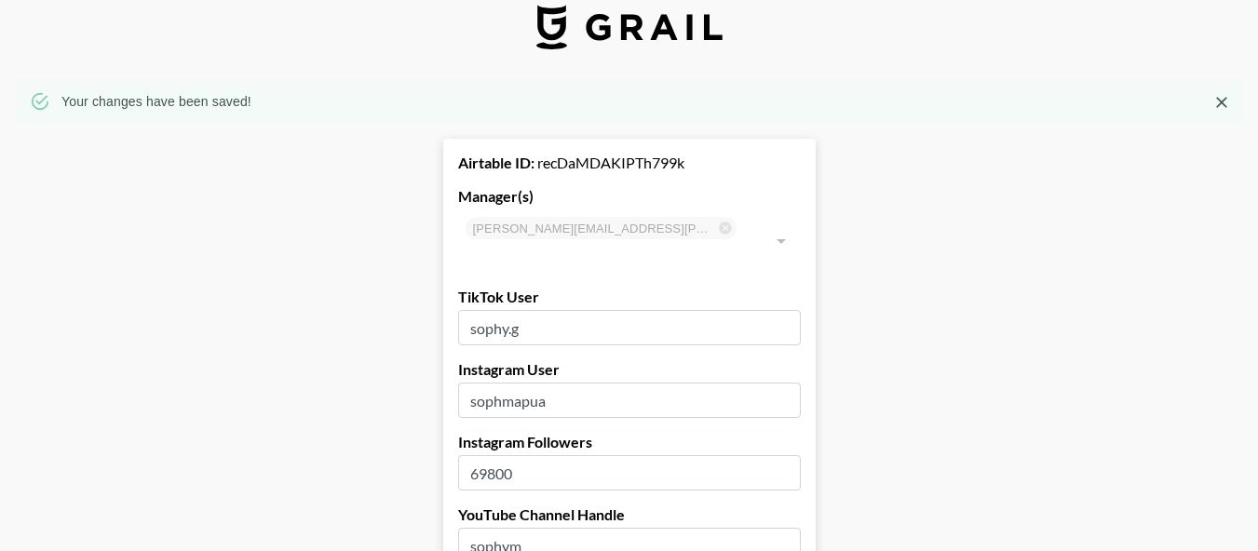
scroll to position [0, 0]
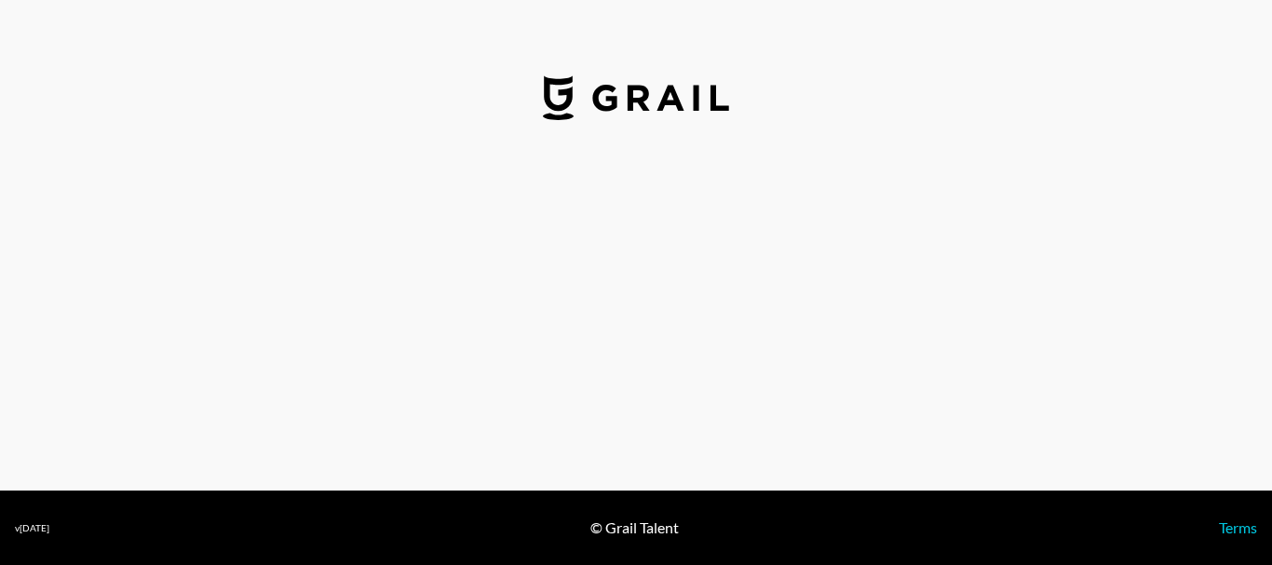
select select "GBP"
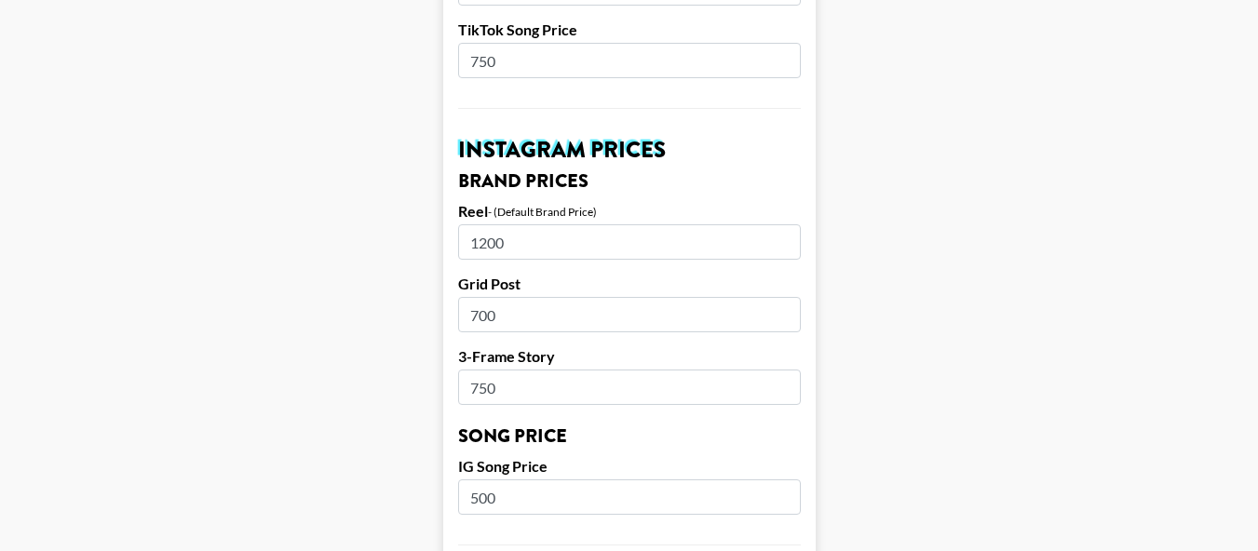
scroll to position [838, 0]
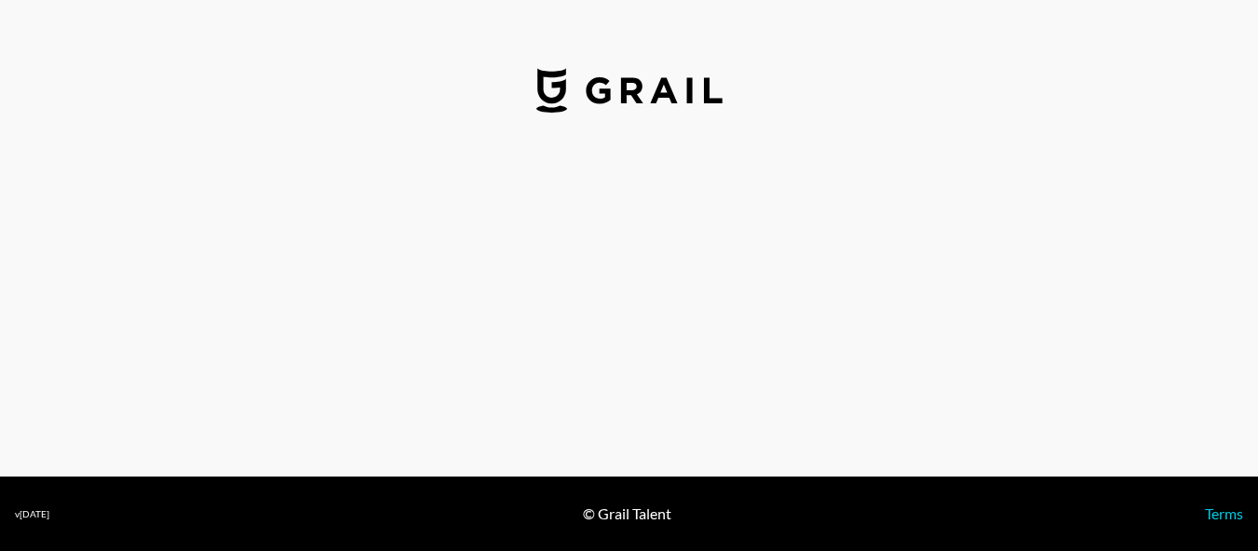
select select "USD"
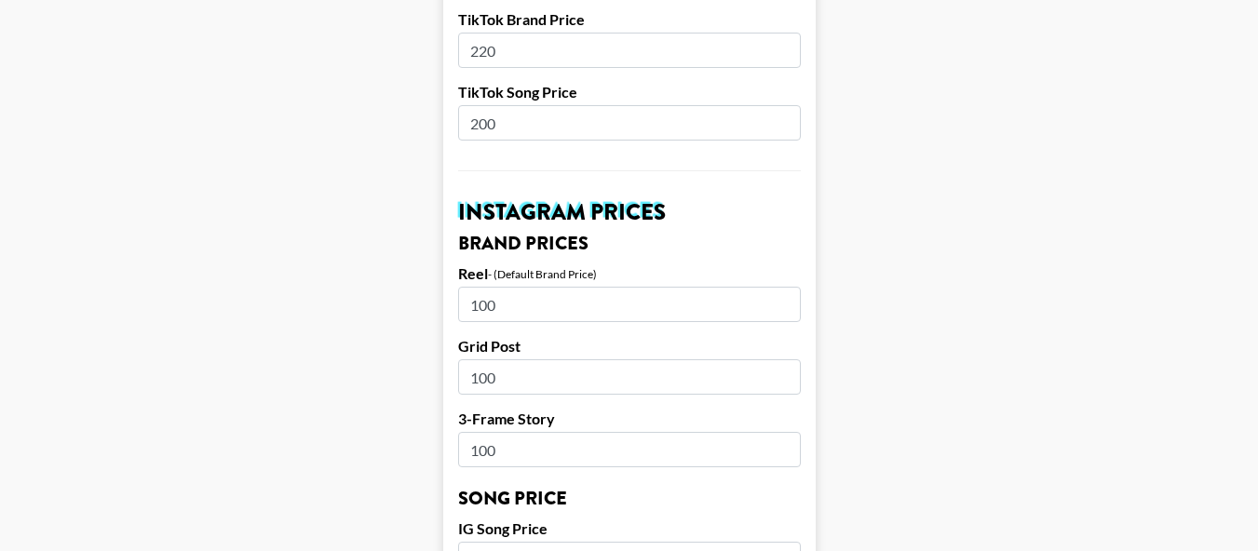
scroll to position [838, 0]
